Goal: Check status: Check status

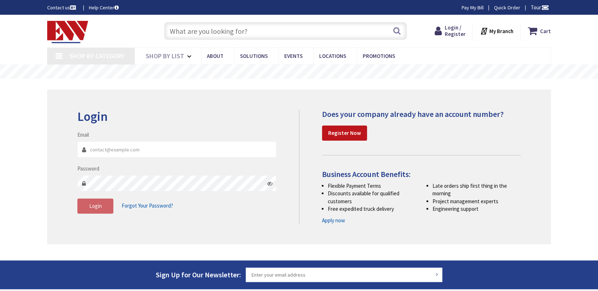
type input "[STREET_ADDRESS][US_STATE]"
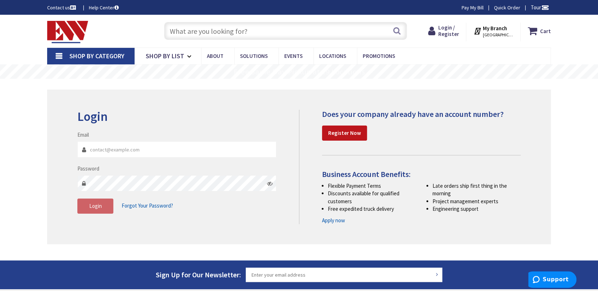
type input "[PERSON_NAME][EMAIL_ADDRESS][DOMAIN_NAME]"
click at [54, 213] on div "Login Invalid login or password Email frank@apexmech.org Password Login Forgot …" at bounding box center [298, 167] width 503 height 155
click at [102, 202] on button "Login" at bounding box center [95, 205] width 36 height 15
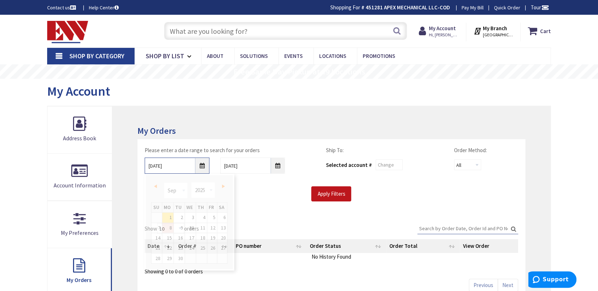
click at [200, 161] on input "9/1/2025" at bounding box center [177, 165] width 65 height 16
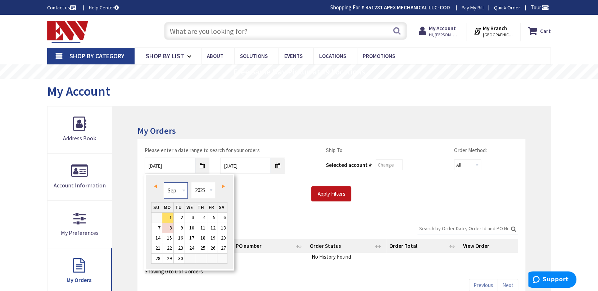
click at [180, 197] on select "Jan Feb Mar Apr May Jun Jul Aug Sep Oct Nov Dec" at bounding box center [176, 190] width 24 height 16
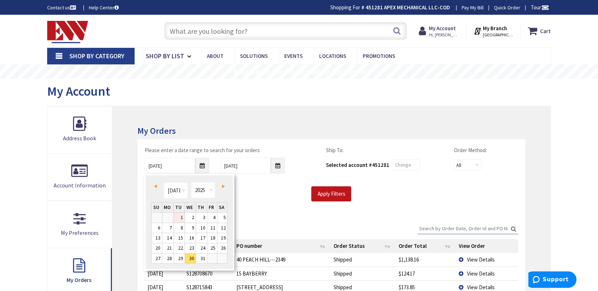
click at [177, 213] on link "1" at bounding box center [179, 217] width 11 height 10
type input "07/01/2025"
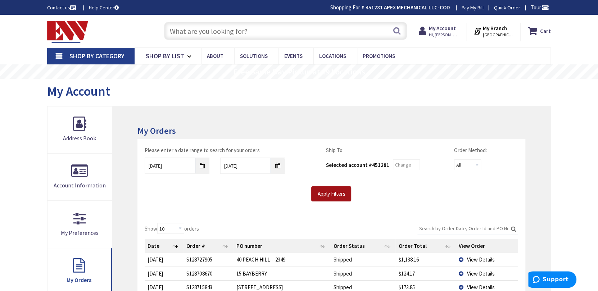
click at [332, 194] on input "Apply Filters" at bounding box center [331, 193] width 40 height 15
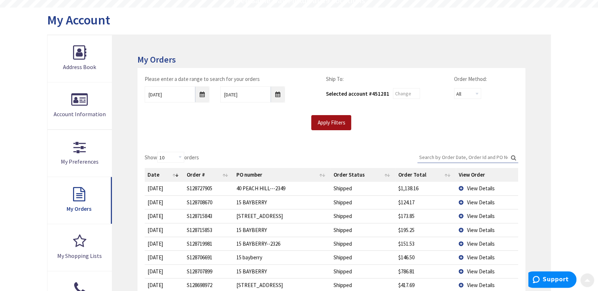
scroll to position [72, 0]
click at [480, 244] on span "View Details" at bounding box center [481, 243] width 28 height 7
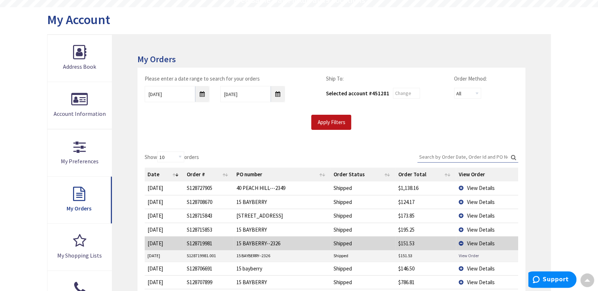
click at [473, 253] on link "View Order" at bounding box center [468, 255] width 20 height 6
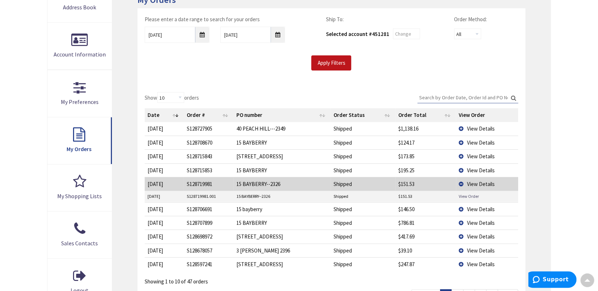
scroll to position [143, 0]
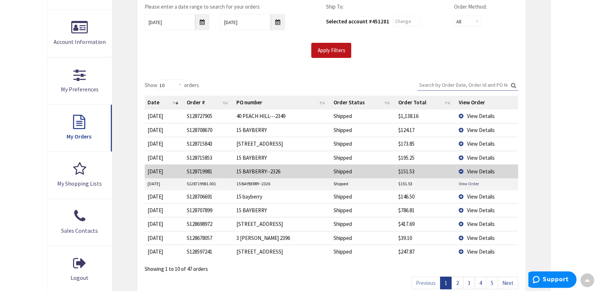
click at [488, 210] on span "View Details" at bounding box center [481, 210] width 28 height 7
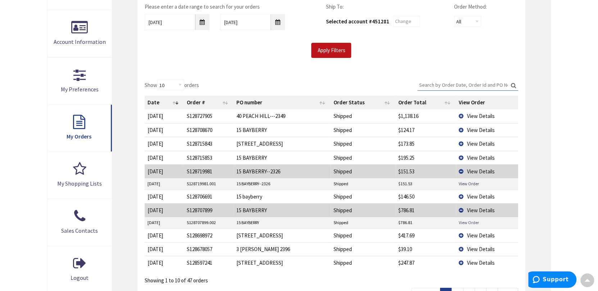
click at [469, 223] on link "View Order" at bounding box center [468, 222] width 20 height 6
click at [467, 208] on span "View Details" at bounding box center [481, 210] width 28 height 7
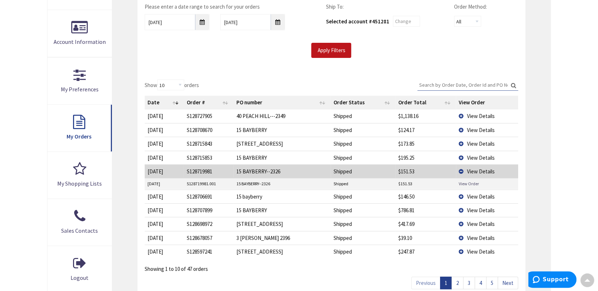
click at [463, 186] on link "View Order" at bounding box center [468, 183] width 20 height 6
click at [473, 168] on span "View Details" at bounding box center [481, 171] width 28 height 7
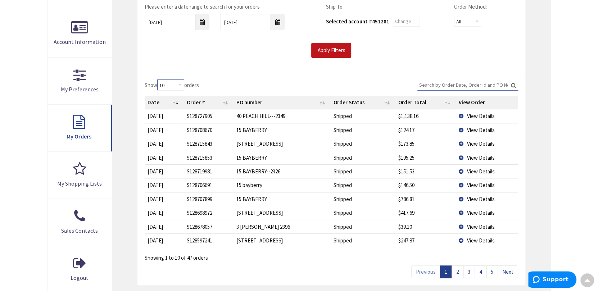
click at [172, 87] on select "10 25 50 100" at bounding box center [170, 84] width 27 height 11
click at [158, 79] on select "10 25 50 100" at bounding box center [170, 84] width 27 height 11
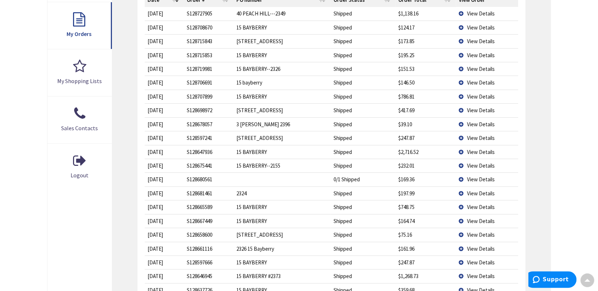
scroll to position [251, 0]
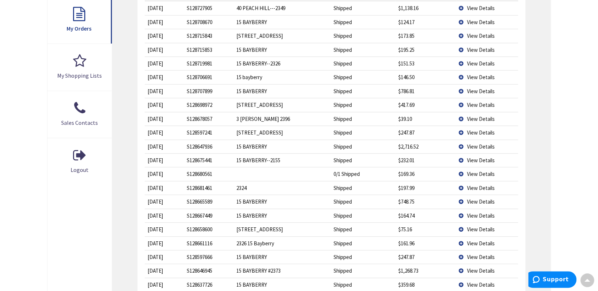
click at [477, 160] on span "View Details" at bounding box center [481, 160] width 28 height 7
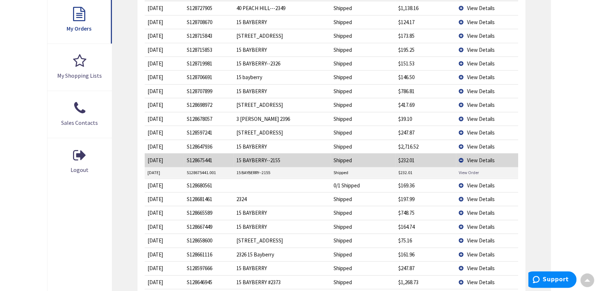
click at [474, 170] on link "View Order" at bounding box center [468, 172] width 20 height 6
click at [459, 159] on td "View Details" at bounding box center [487, 160] width 63 height 14
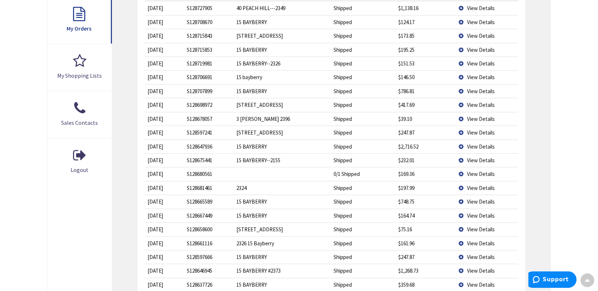
click at [463, 144] on td "View Details" at bounding box center [487, 146] width 63 height 14
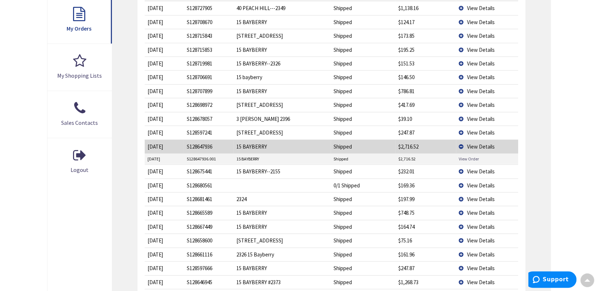
click at [468, 156] on link "View Order" at bounding box center [468, 159] width 20 height 6
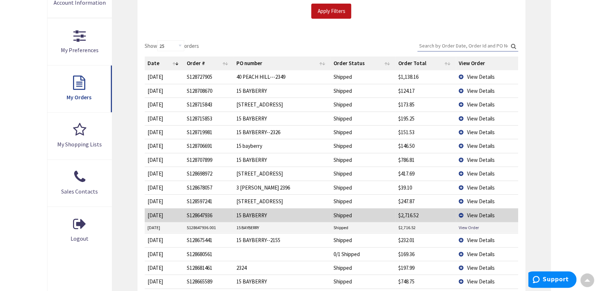
scroll to position [180, 0]
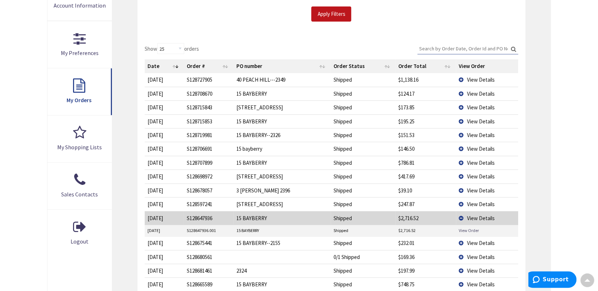
click at [459, 228] on link "View Order" at bounding box center [468, 230] width 20 height 6
click at [473, 122] on span "View Details" at bounding box center [481, 121] width 28 height 7
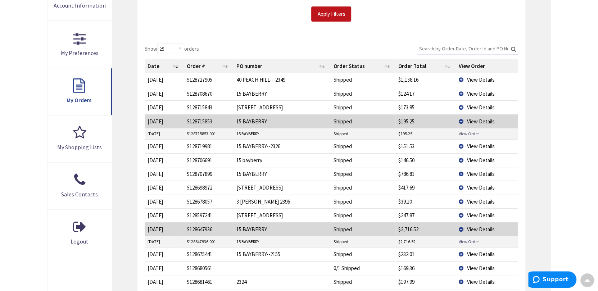
click at [470, 131] on link "View Order" at bounding box center [468, 134] width 20 height 6
click at [471, 144] on span "View Details" at bounding box center [481, 146] width 28 height 7
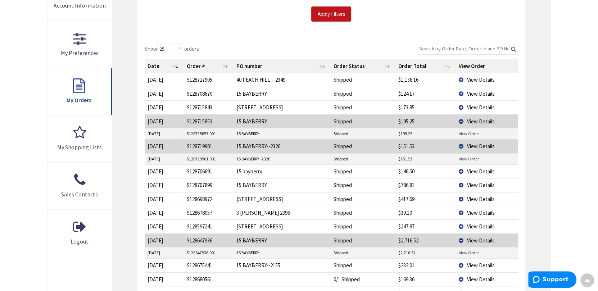
click at [473, 156] on link "View Order" at bounding box center [468, 159] width 20 height 6
click at [471, 93] on span "View Details" at bounding box center [481, 93] width 28 height 7
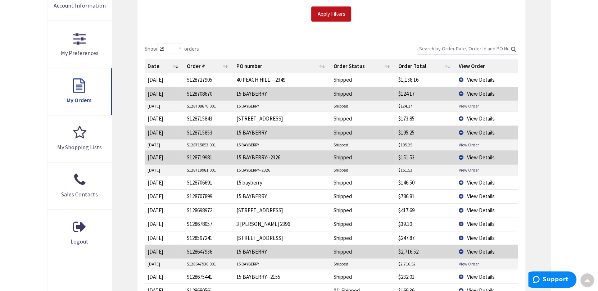
click at [473, 104] on link "View Order" at bounding box center [468, 106] width 20 height 6
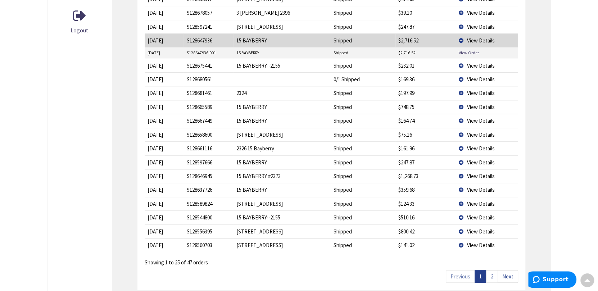
scroll to position [395, 0]
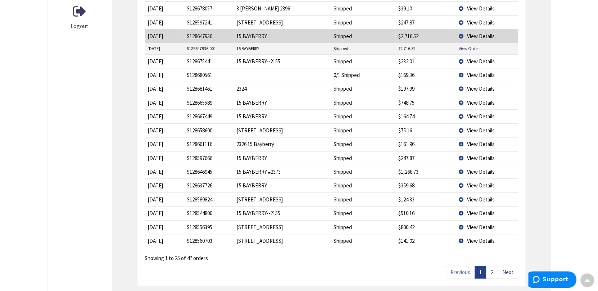
click at [473, 169] on span "View Details" at bounding box center [481, 171] width 28 height 7
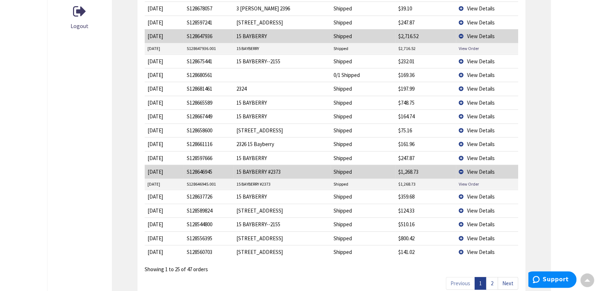
click at [477, 155] on span "View Details" at bounding box center [481, 158] width 28 height 7
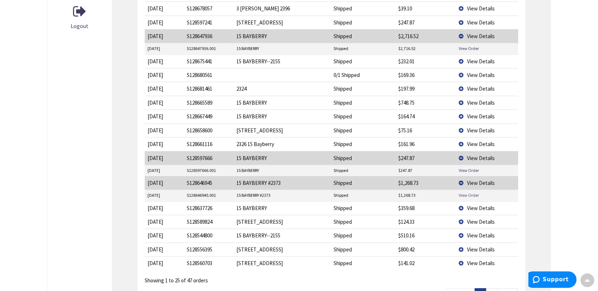
click at [467, 192] on link "View Order" at bounding box center [468, 195] width 20 height 6
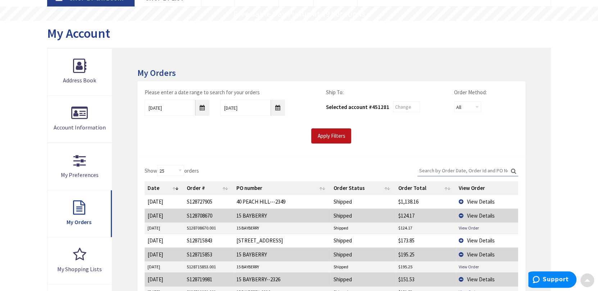
scroll to position [36, 0]
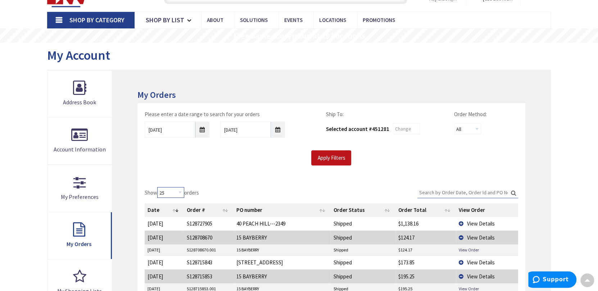
click at [180, 191] on select "10 25 50 100" at bounding box center [170, 192] width 27 height 11
select select "100"
click at [158, 187] on select "10 25 50 100" at bounding box center [170, 192] width 27 height 11
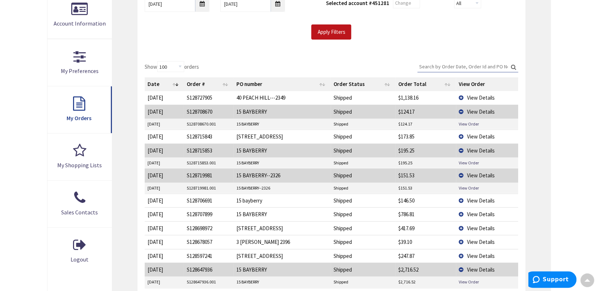
scroll to position [180, 0]
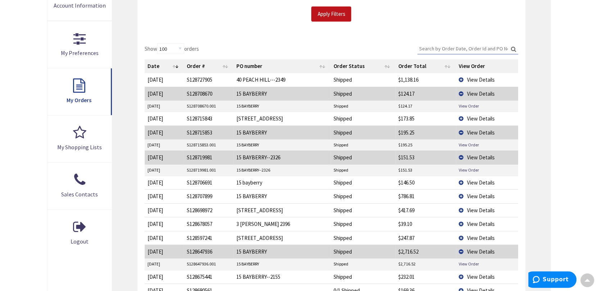
click at [469, 158] on span "View Details" at bounding box center [481, 157] width 28 height 7
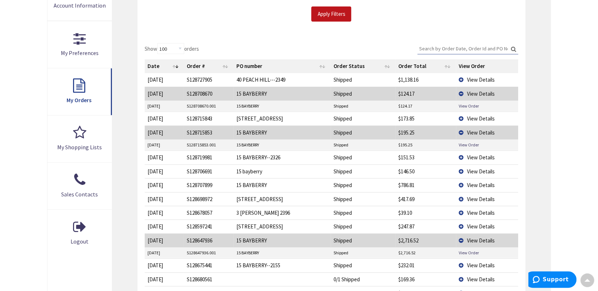
click at [461, 132] on td "View Details" at bounding box center [487, 132] width 62 height 14
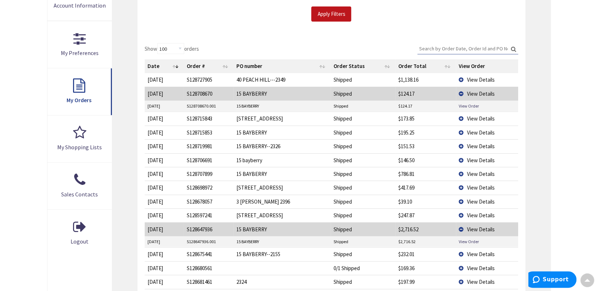
click at [475, 92] on span "View Details" at bounding box center [481, 93] width 28 height 7
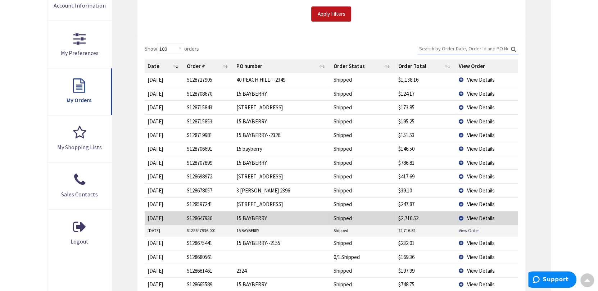
click at [473, 219] on span "View Details" at bounding box center [481, 218] width 28 height 7
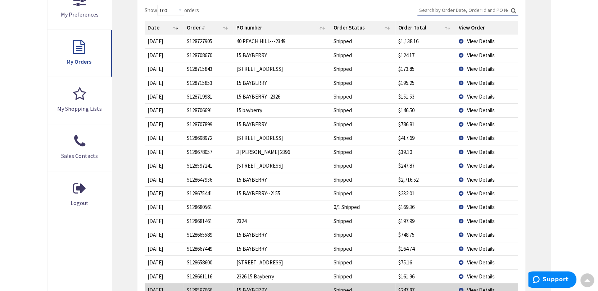
scroll to position [251, 0]
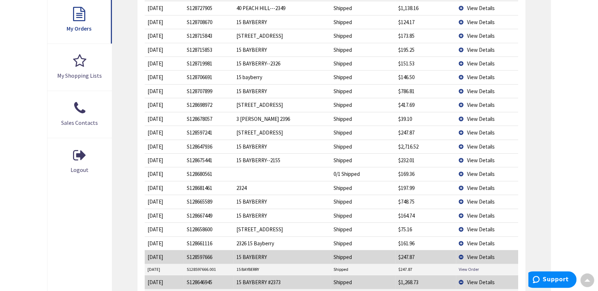
click at [476, 173] on span "View Details" at bounding box center [481, 173] width 28 height 7
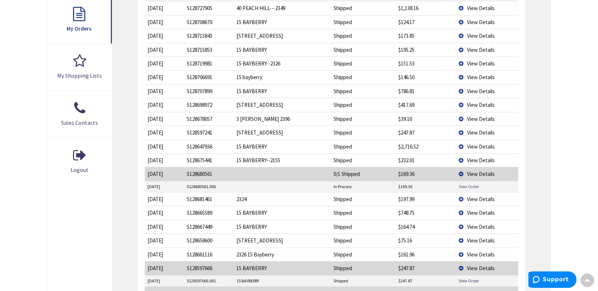
click at [468, 183] on link "View Order" at bounding box center [468, 186] width 20 height 6
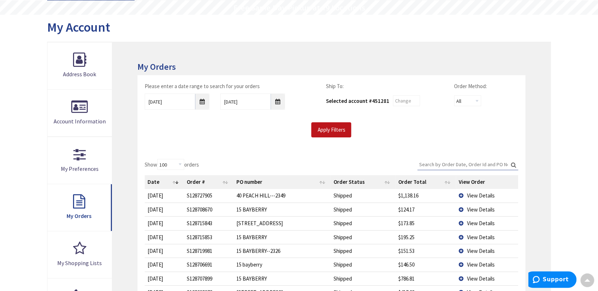
scroll to position [56, 0]
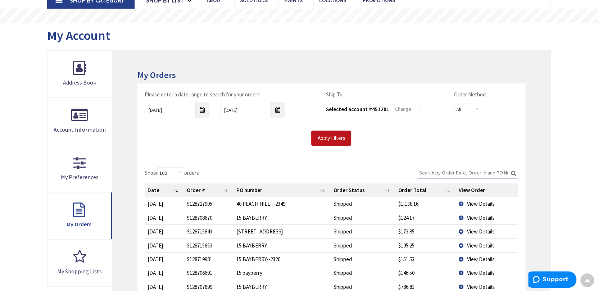
click at [192, 155] on div "Please enter a date range to search for your orders 07/01/2025 9/8/2025 Ship To…" at bounding box center [331, 121] width 388 height 77
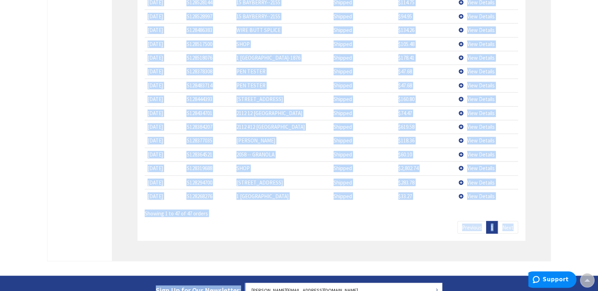
scroll to position [735, 0]
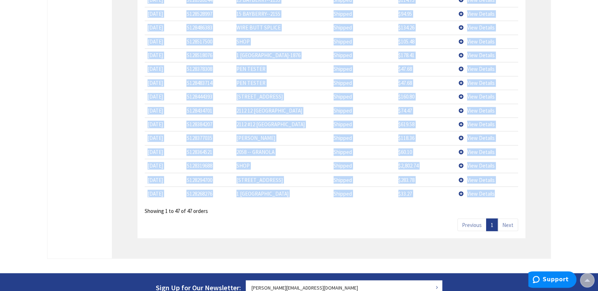
drag, startPoint x: 142, startPoint y: 114, endPoint x: 505, endPoint y: 192, distance: 370.8
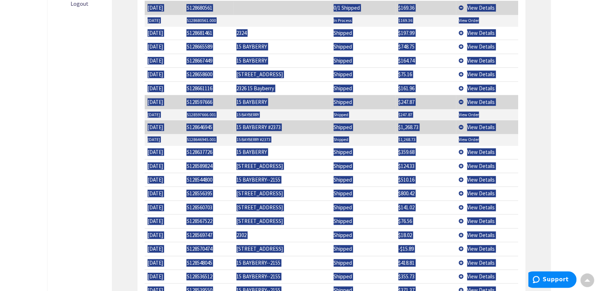
scroll to position [412, 0]
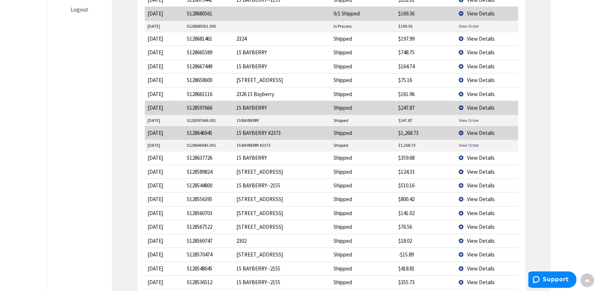
click at [538, 173] on div "My Orders Please enter a date range to search for your orders 07/01/2025 9/8/20…" at bounding box center [331, 137] width 438 height 887
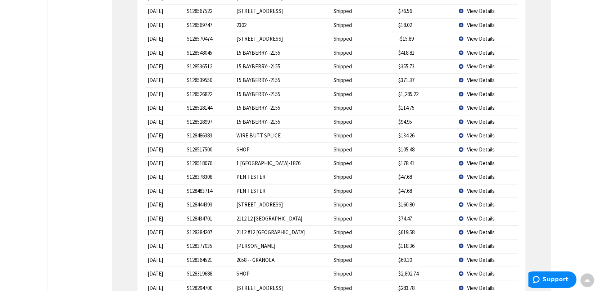
scroll to position [0, 0]
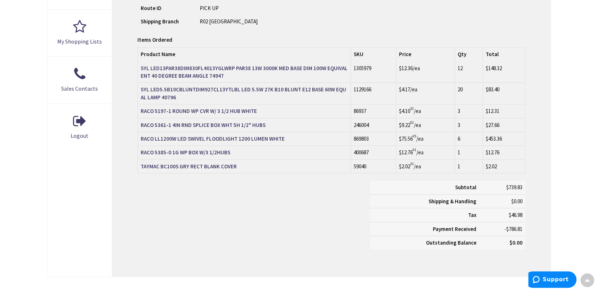
scroll to position [288, 0]
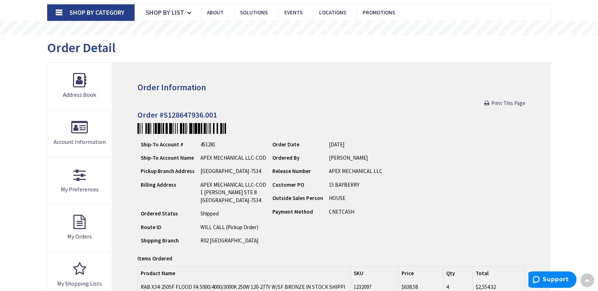
scroll to position [36, 0]
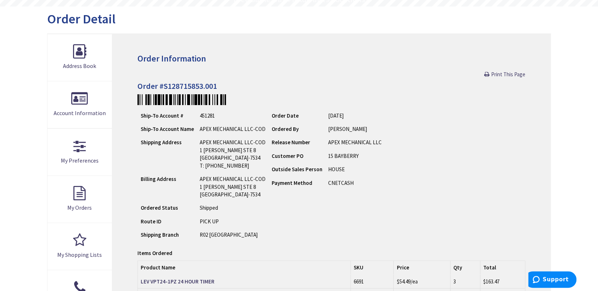
scroll to position [180, 0]
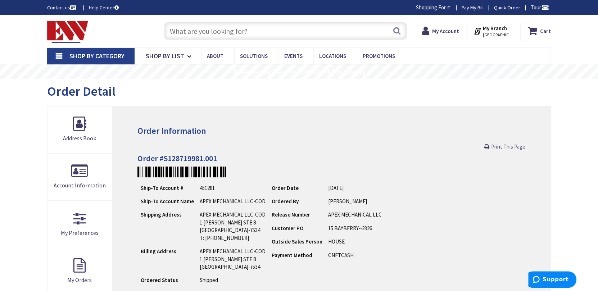
scroll to position [216, 0]
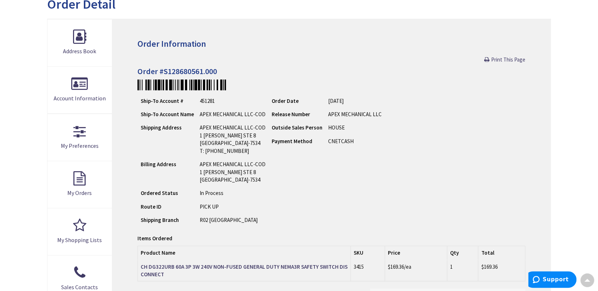
scroll to position [72, 0]
